Goal: Information Seeking & Learning: Learn about a topic

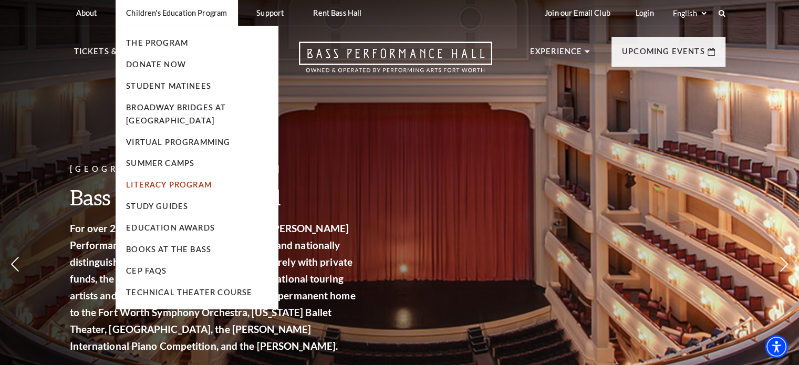
click at [184, 182] on link "Literacy Program" at bounding box center [169, 184] width 86 height 9
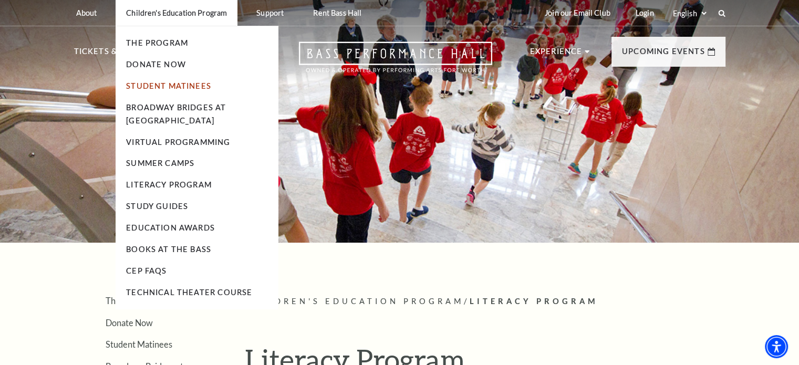
click at [168, 86] on link "Student Matinees" at bounding box center [168, 85] width 85 height 9
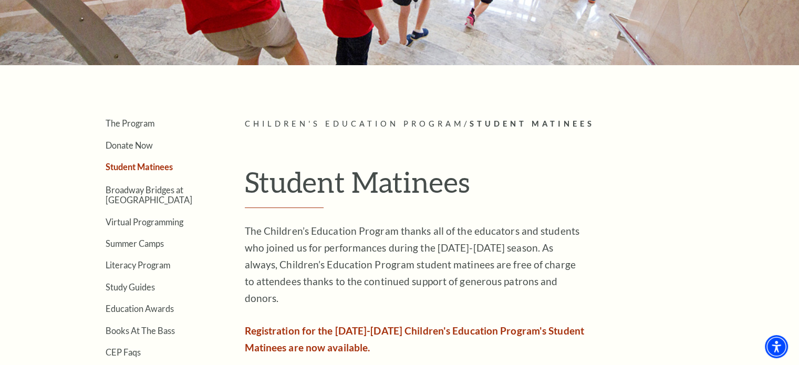
scroll to position [181, 0]
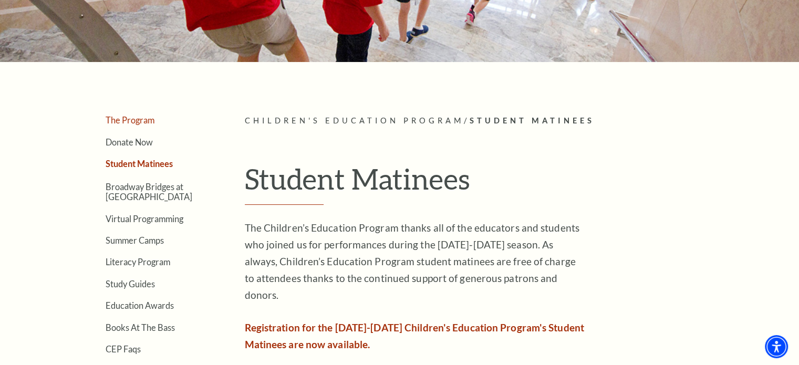
click at [132, 121] on link "The Program" at bounding box center [130, 120] width 49 height 10
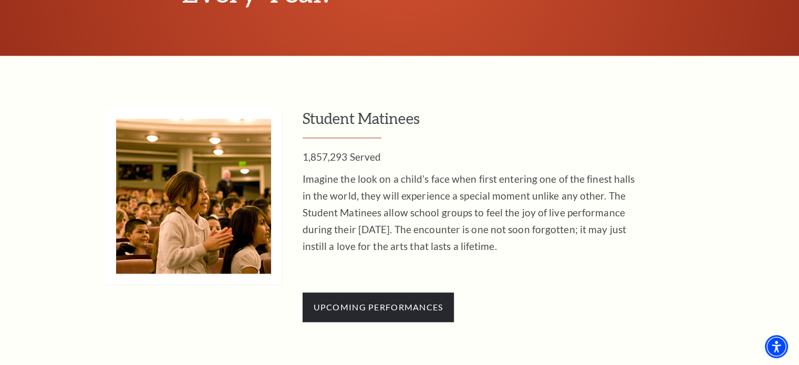
scroll to position [914, 0]
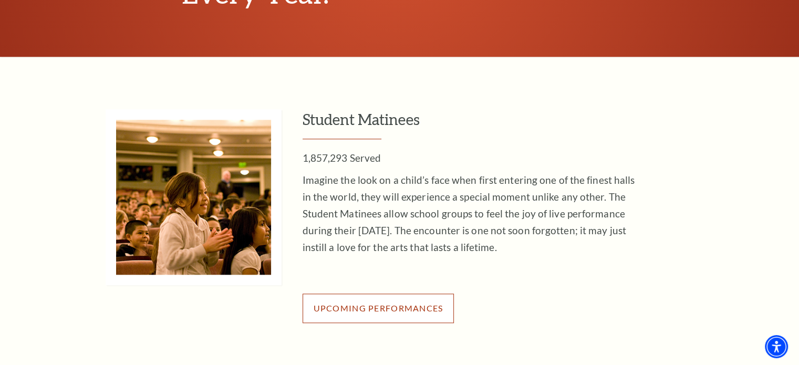
click at [395, 311] on span "Upcoming Performances" at bounding box center [379, 308] width 130 height 10
